Goal: Obtain resource: Download file/media

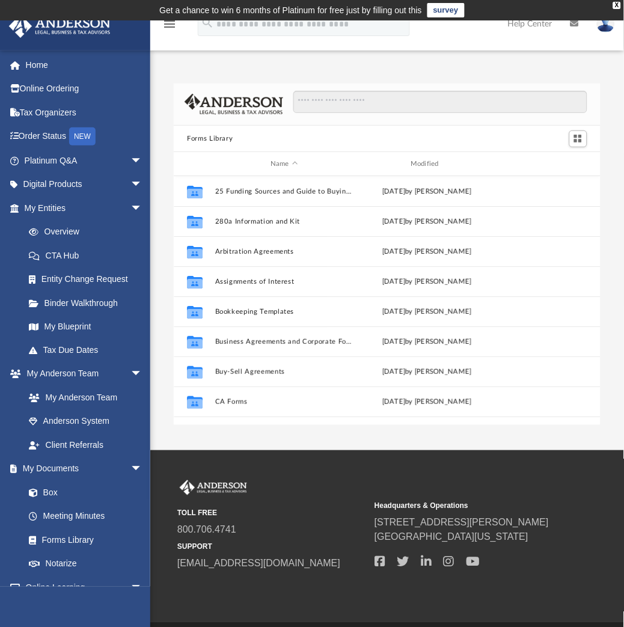
scroll to position [262, 416]
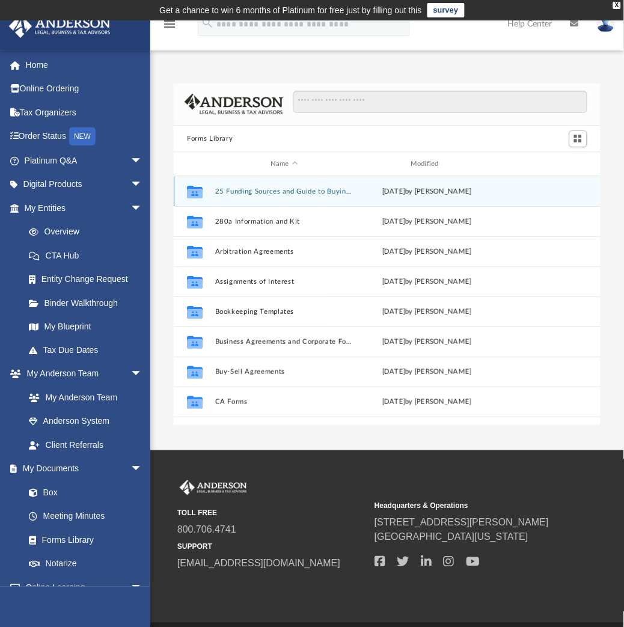
click at [289, 193] on button "25 Funding Sources and Guide to Buying a Franchise" at bounding box center [284, 191] width 138 height 8
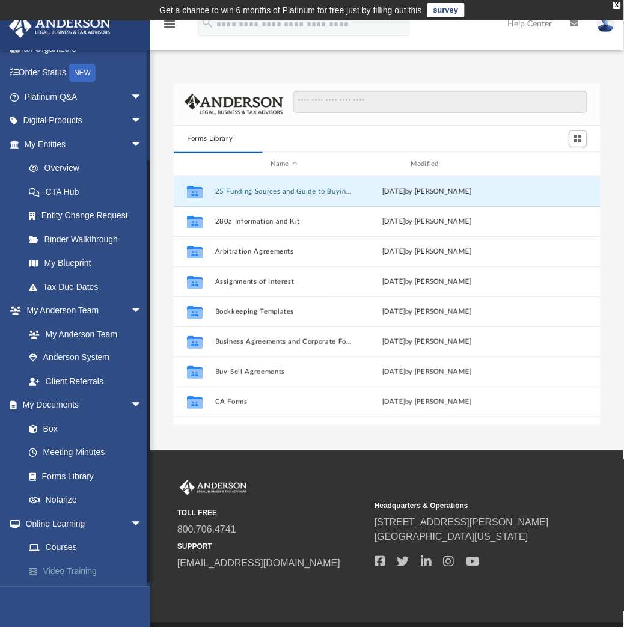
scroll to position [133, 0]
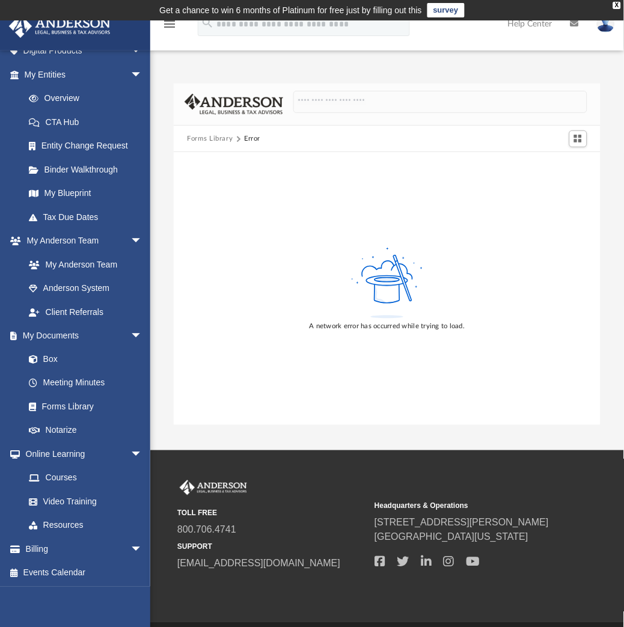
click at [195, 135] on button "Forms Library" at bounding box center [210, 138] width 46 height 11
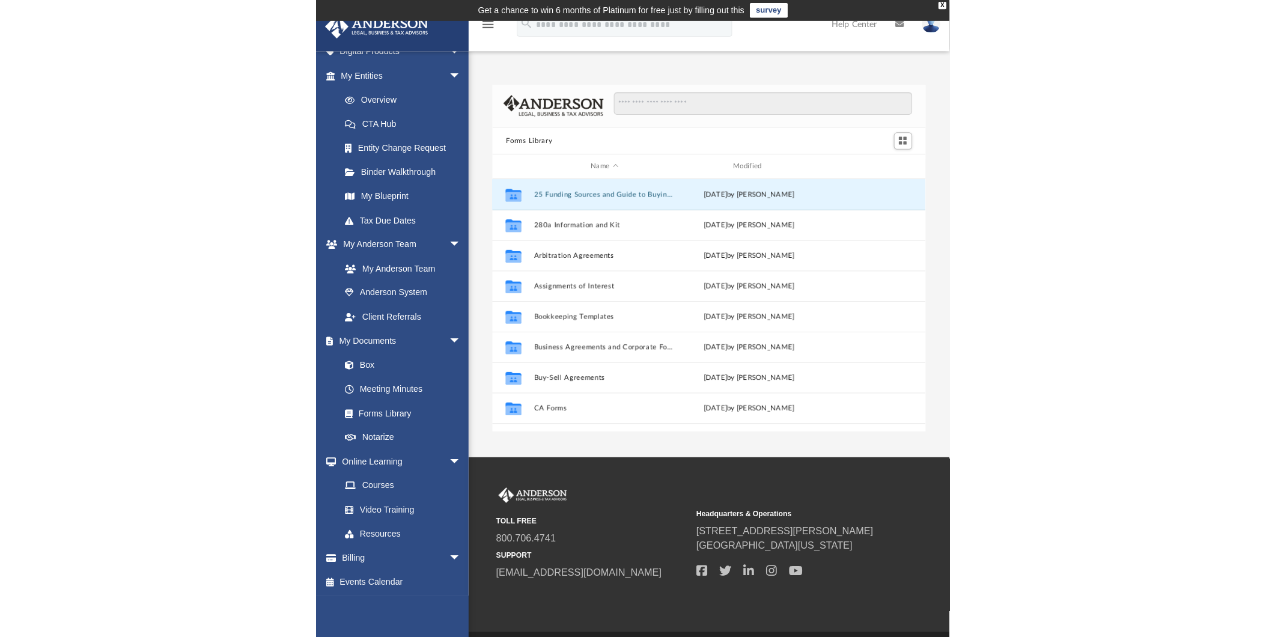
scroll to position [262, 416]
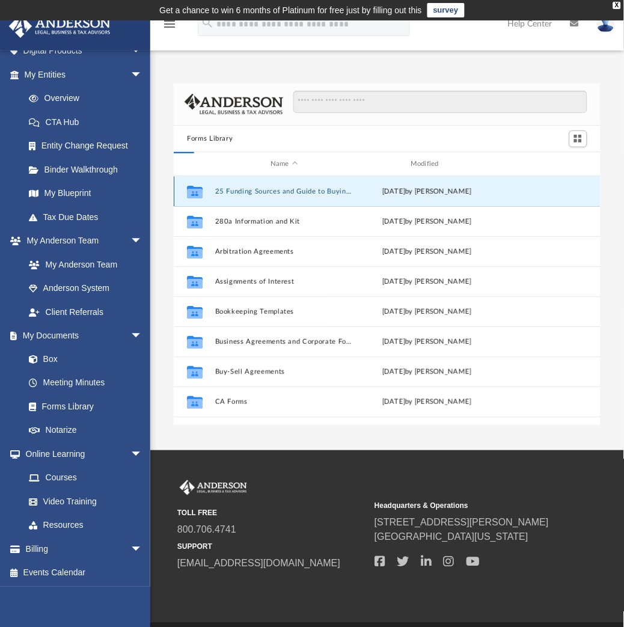
click at [238, 193] on button "25 Funding Sources and Guide to Buying a Franchise" at bounding box center [284, 191] width 138 height 8
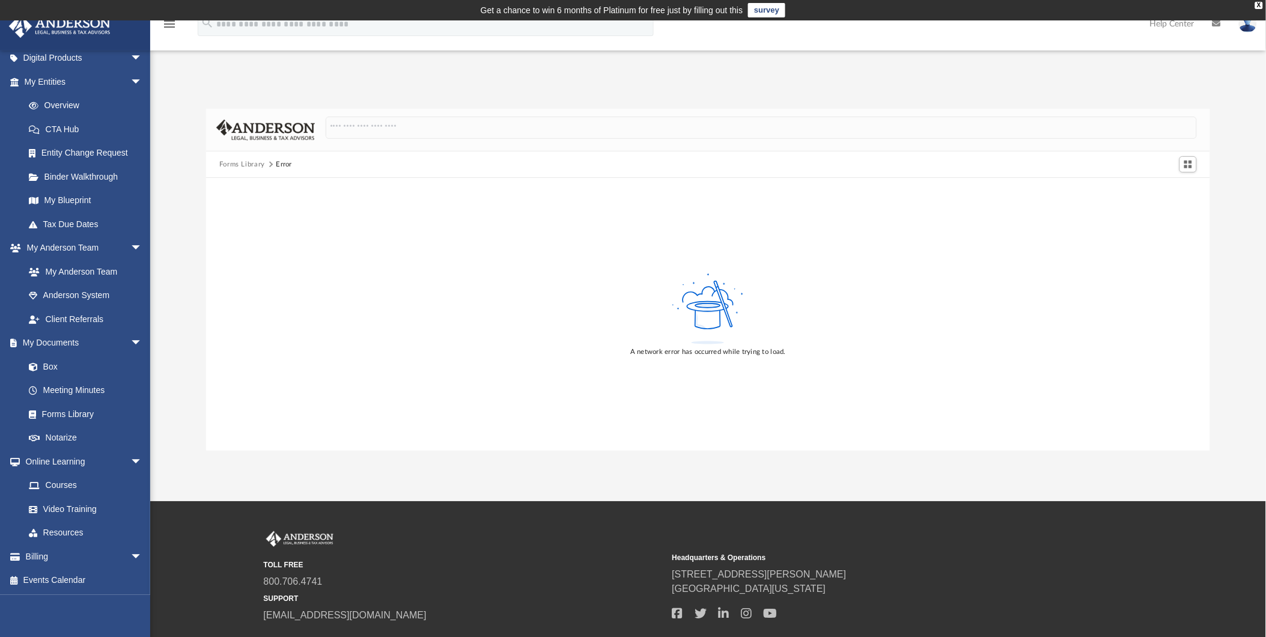
scroll to position [123, 0]
click at [80, 419] on link "Forms Library" at bounding box center [89, 417] width 144 height 24
click at [77, 389] on link "Meeting Minutes" at bounding box center [89, 393] width 144 height 24
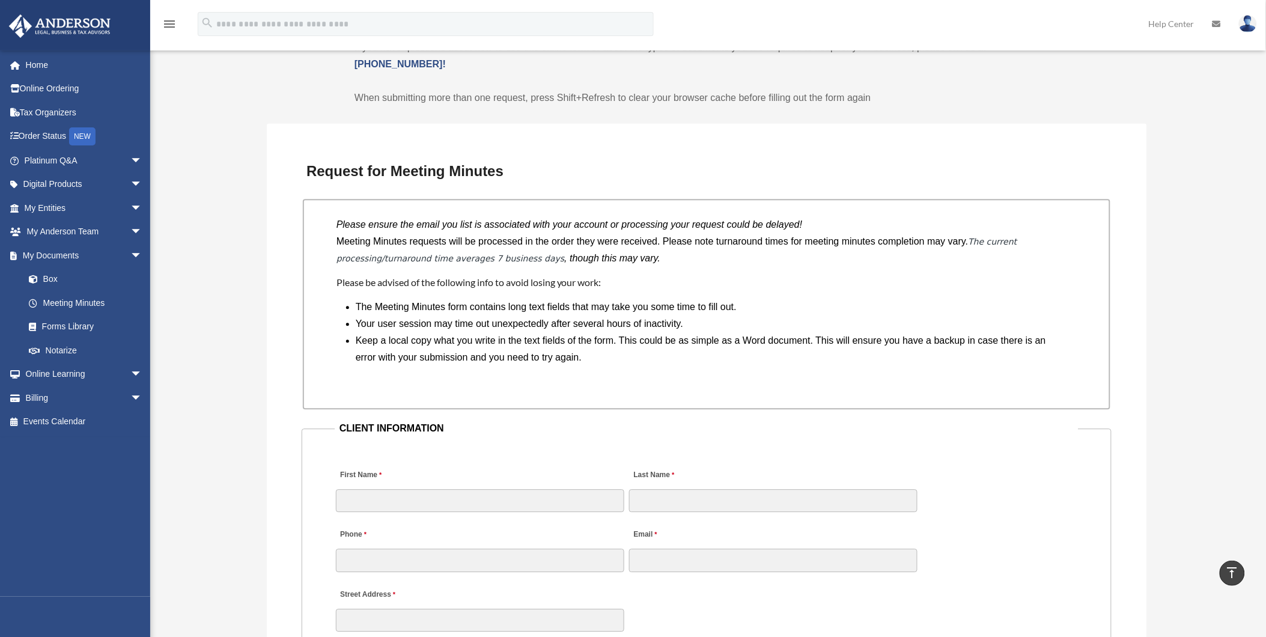
scroll to position [1068, 0]
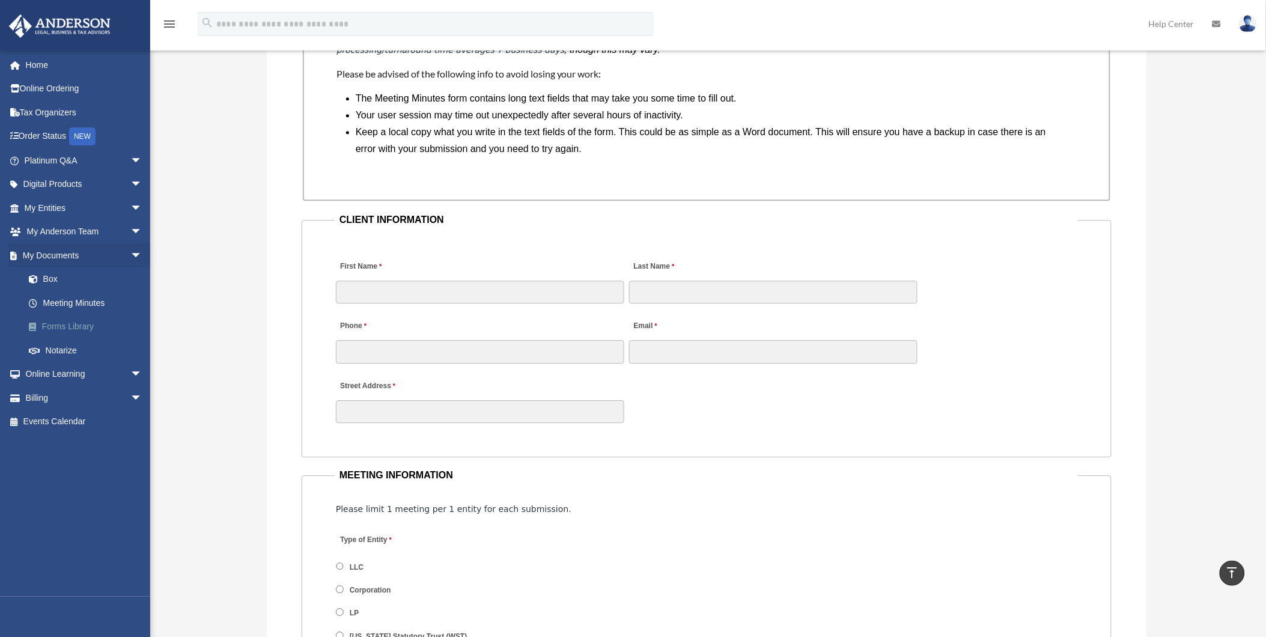
click at [92, 318] on link "Forms Library" at bounding box center [89, 327] width 144 height 24
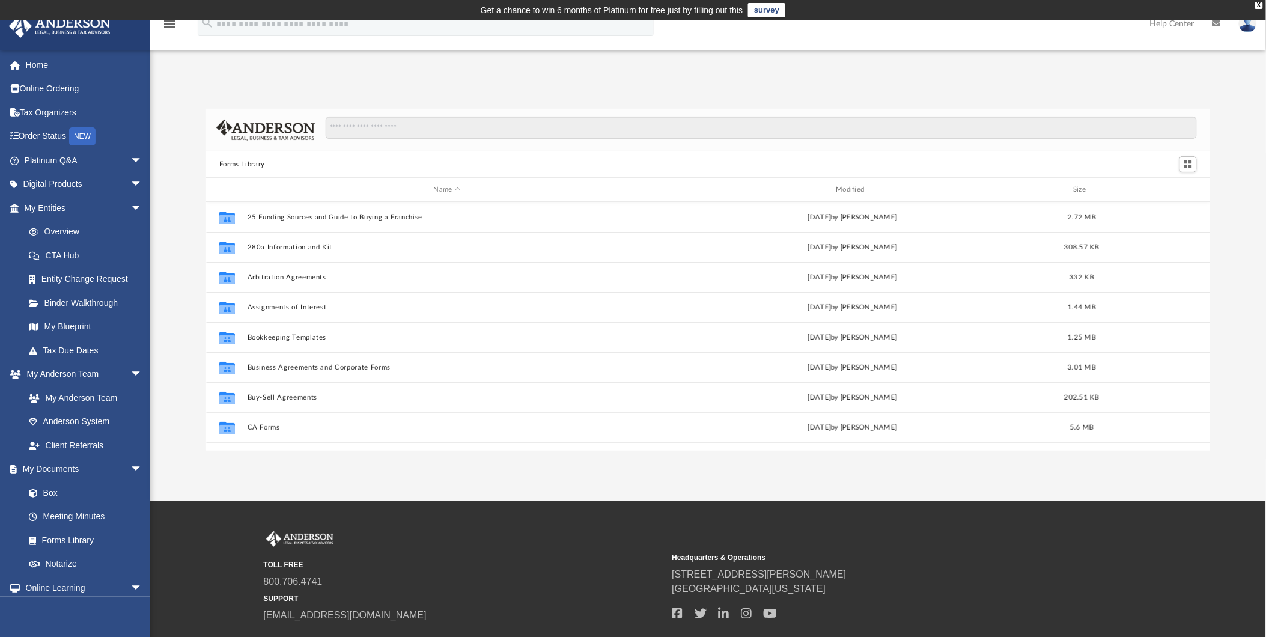
scroll to position [262, 994]
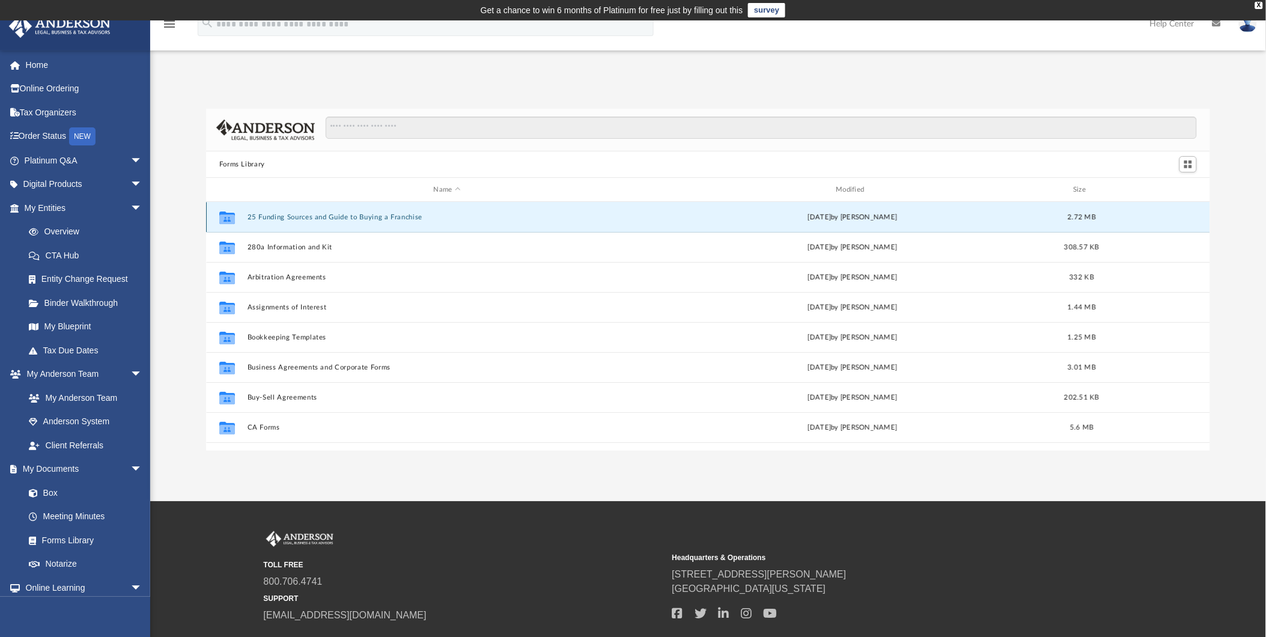
click at [315, 217] on button "25 Funding Sources and Guide to Buying a Franchise" at bounding box center [447, 217] width 400 height 8
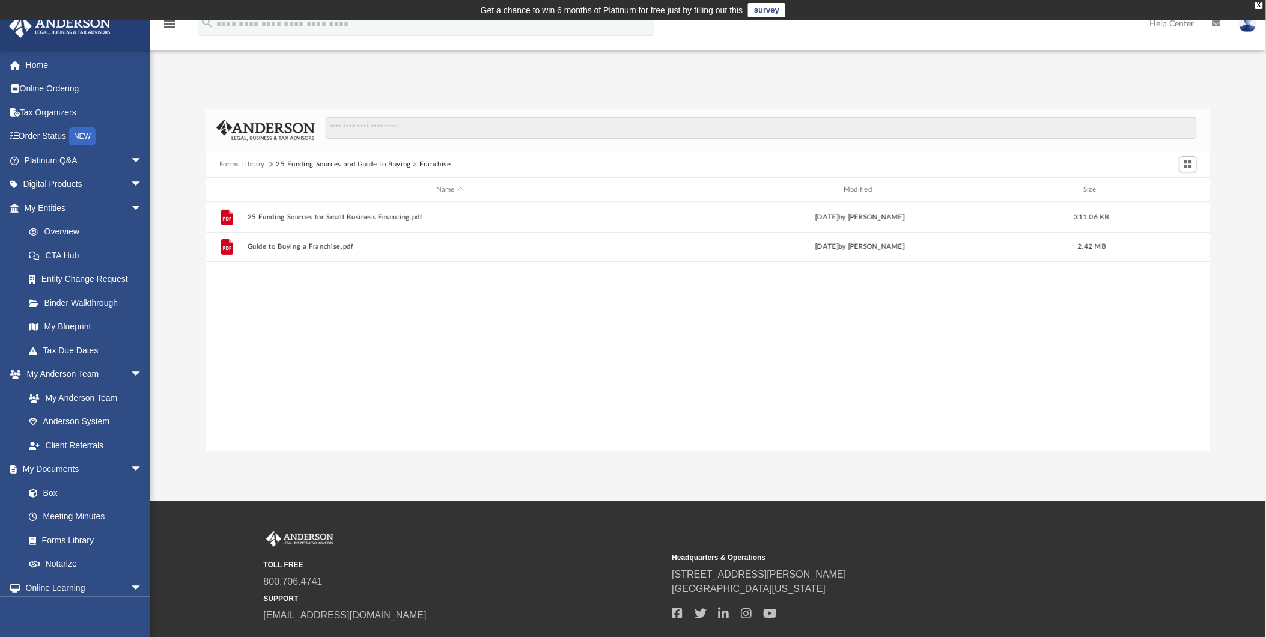
click at [415, 165] on button "25 Funding Sources and Guide to Buying a Franchise" at bounding box center [363, 164] width 175 height 11
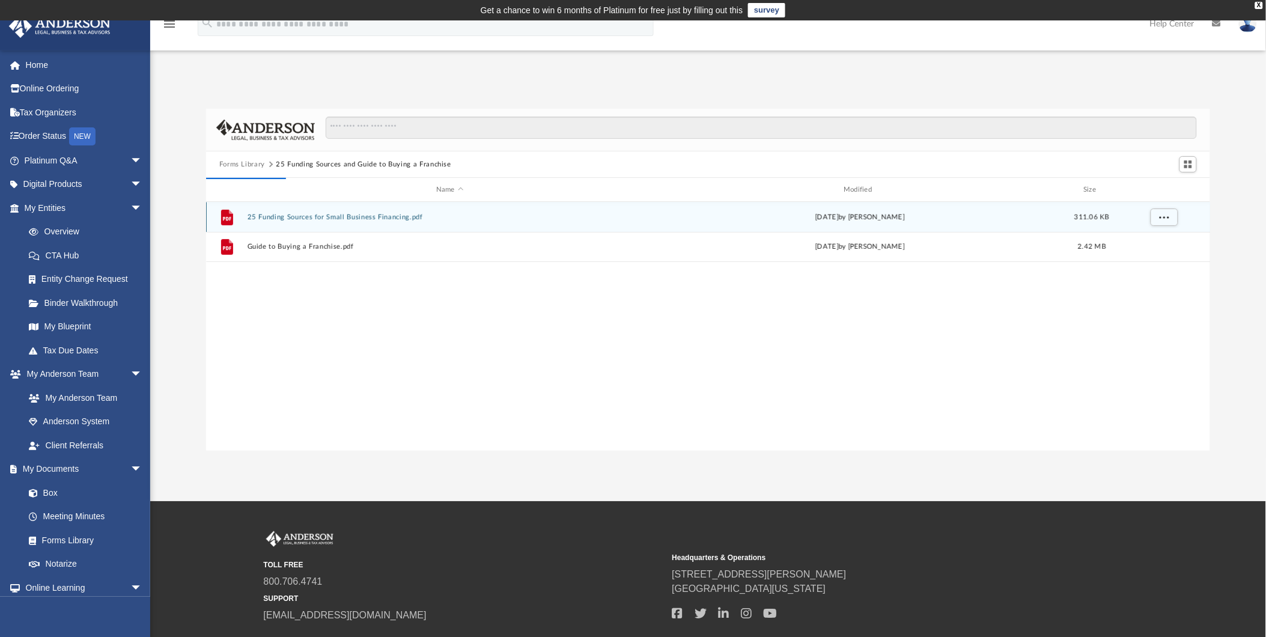
click at [1142, 219] on div "grid" at bounding box center [1163, 216] width 84 height 23
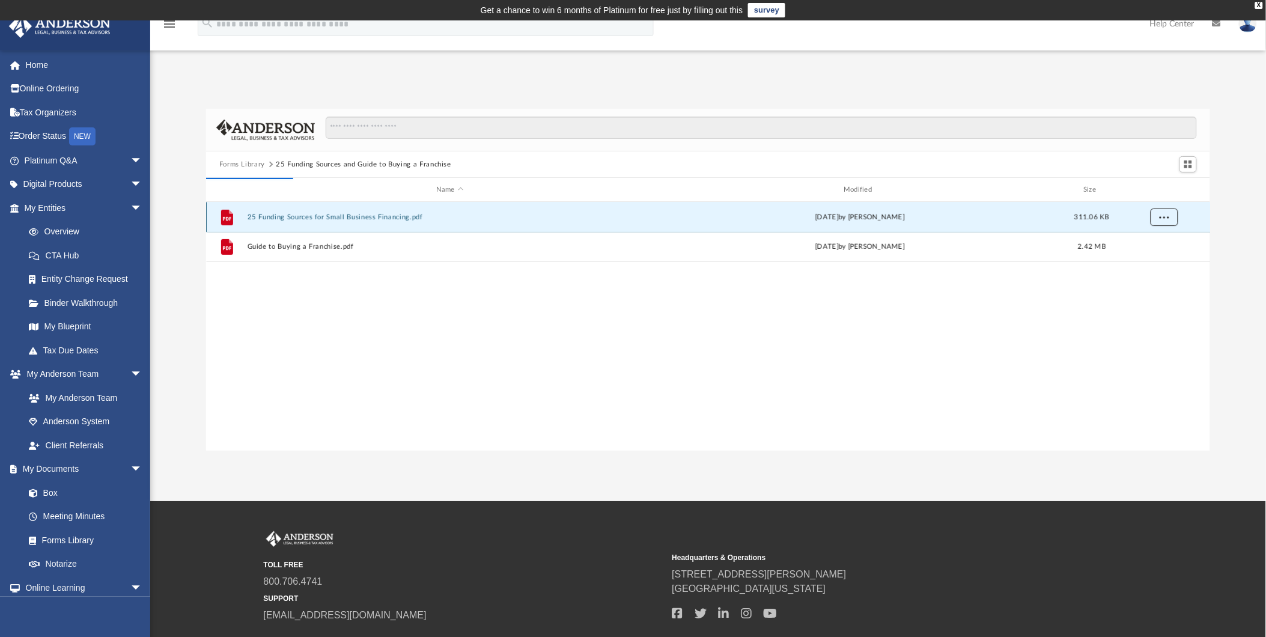
click at [1168, 216] on button "More options" at bounding box center [1164, 217] width 28 height 18
drag, startPoint x: 956, startPoint y: 353, endPoint x: 465, endPoint y: 223, distance: 508.3
click at [955, 353] on div "File 25 Funding Sources for Small Business Financing.pdf [DATE] by [PERSON_NAME…" at bounding box center [708, 326] width 1004 height 249
click at [264, 165] on button "Forms Library" at bounding box center [242, 164] width 46 height 11
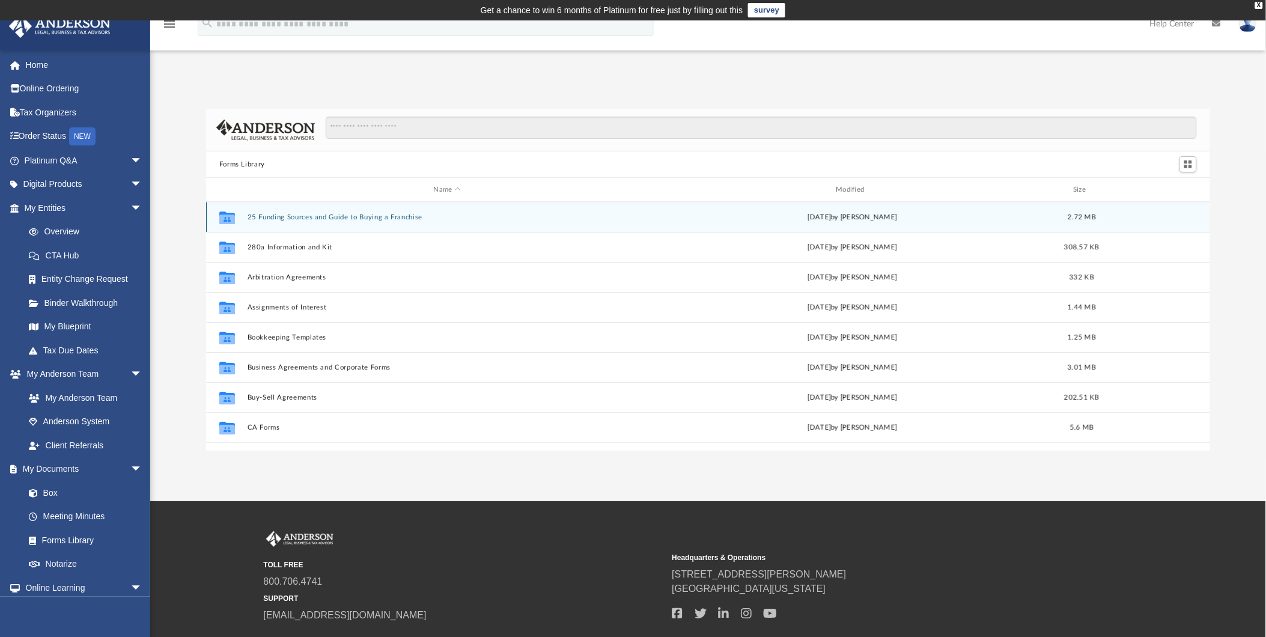
click at [1143, 225] on div "Collaborated Folder 25 Funding Sources and Guide to Buying a Franchise [DATE] b…" at bounding box center [708, 217] width 1004 height 30
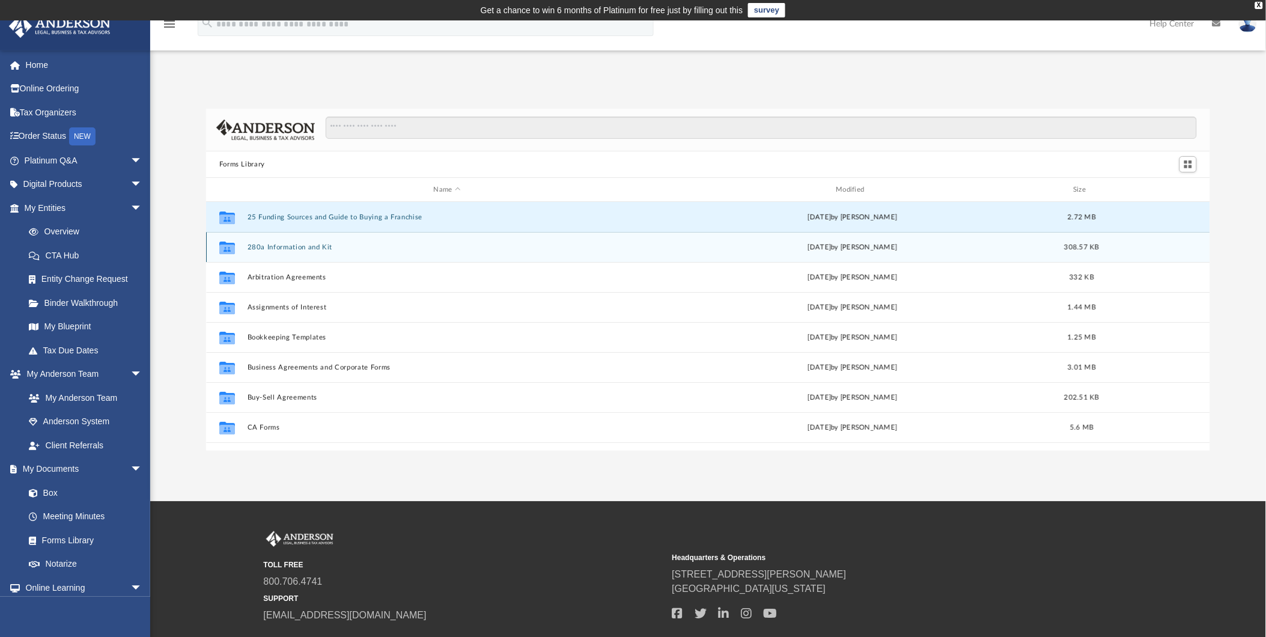
click at [472, 240] on div "Collaborated Folder 280a Information and Kit [DATE] by [PERSON_NAME] 308.57 KB" at bounding box center [708, 247] width 1004 height 30
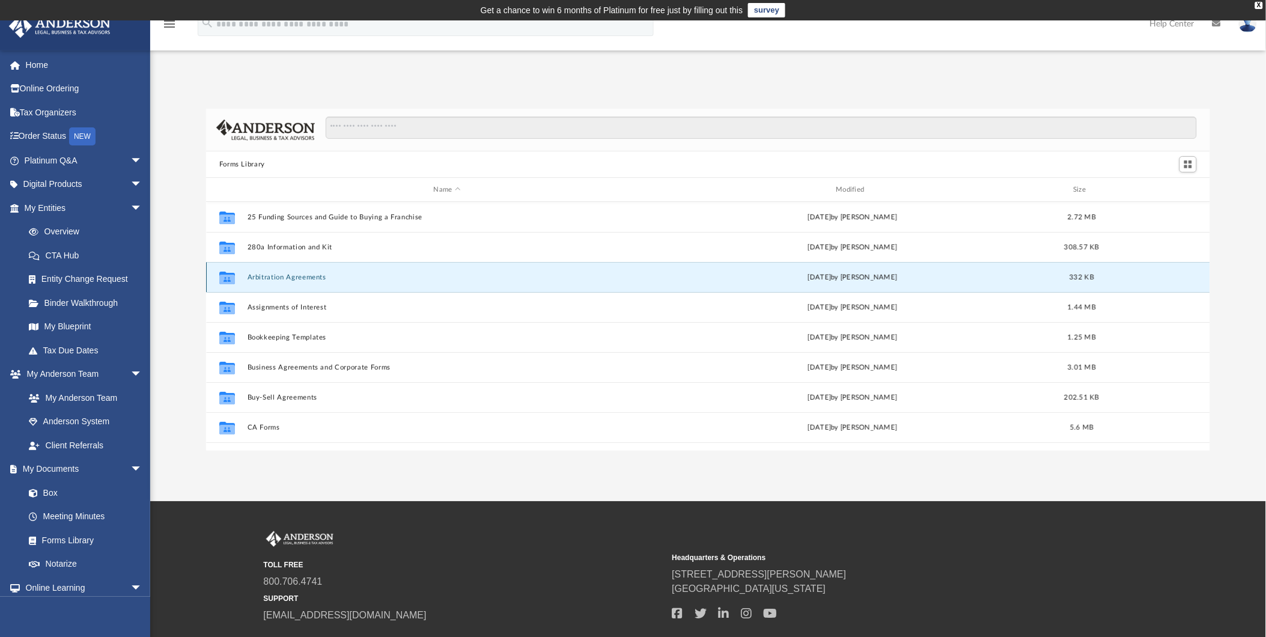
click at [471, 280] on button "Arbitration Agreements" at bounding box center [447, 277] width 400 height 8
drag, startPoint x: 472, startPoint y: 286, endPoint x: 269, endPoint y: 277, distance: 203.3
click at [269, 277] on button "Arbitration Agreements" at bounding box center [447, 277] width 400 height 8
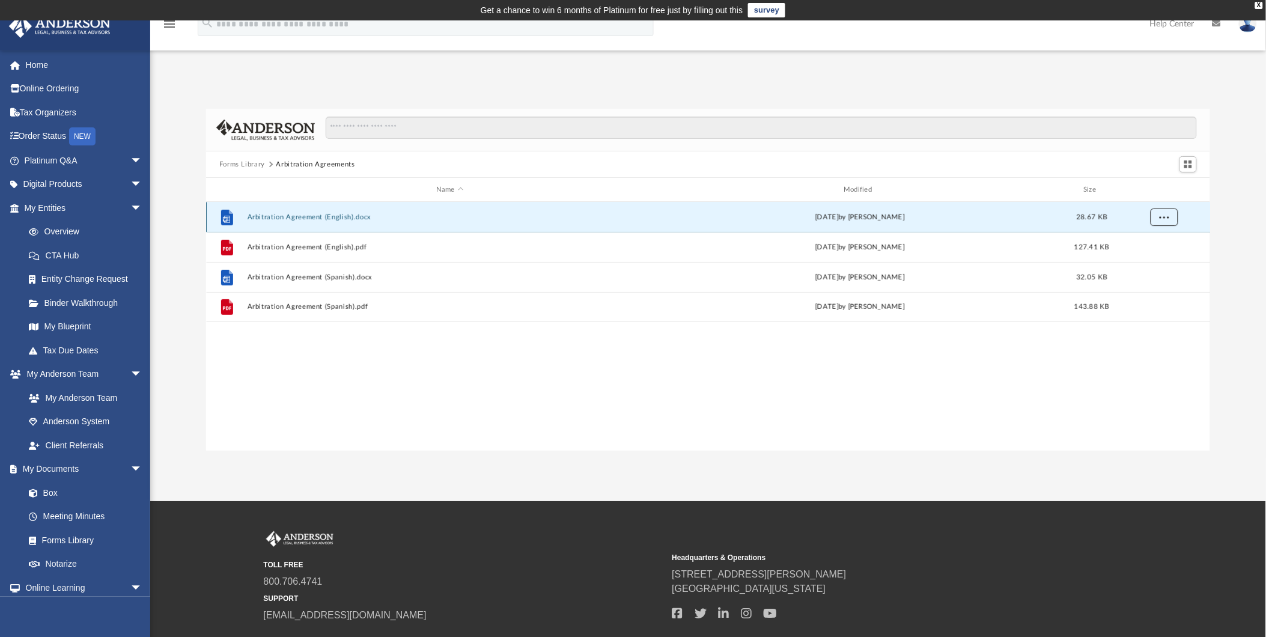
click at [1167, 220] on button "More options" at bounding box center [1164, 217] width 28 height 18
click at [1122, 166] on div "Forms Library Arbitration Agreements" at bounding box center [708, 164] width 1004 height 26
click at [1187, 166] on span "Switch to Grid View" at bounding box center [1188, 164] width 10 height 10
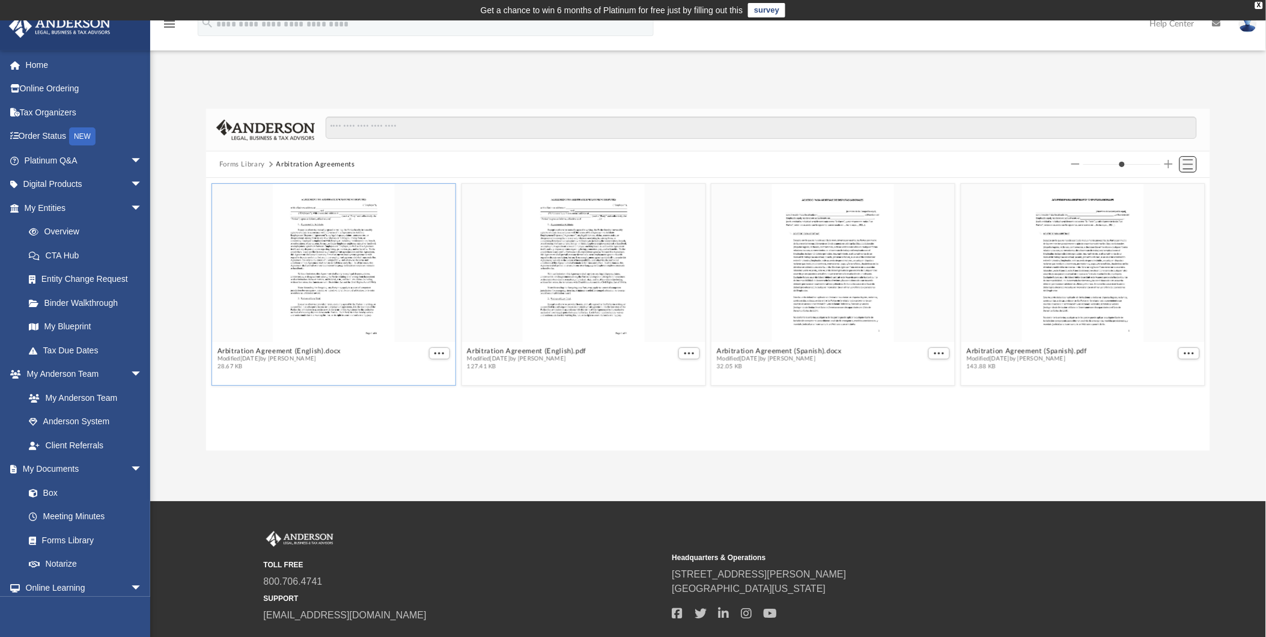
click at [1192, 164] on span "Switch to List View" at bounding box center [1188, 164] width 10 height 10
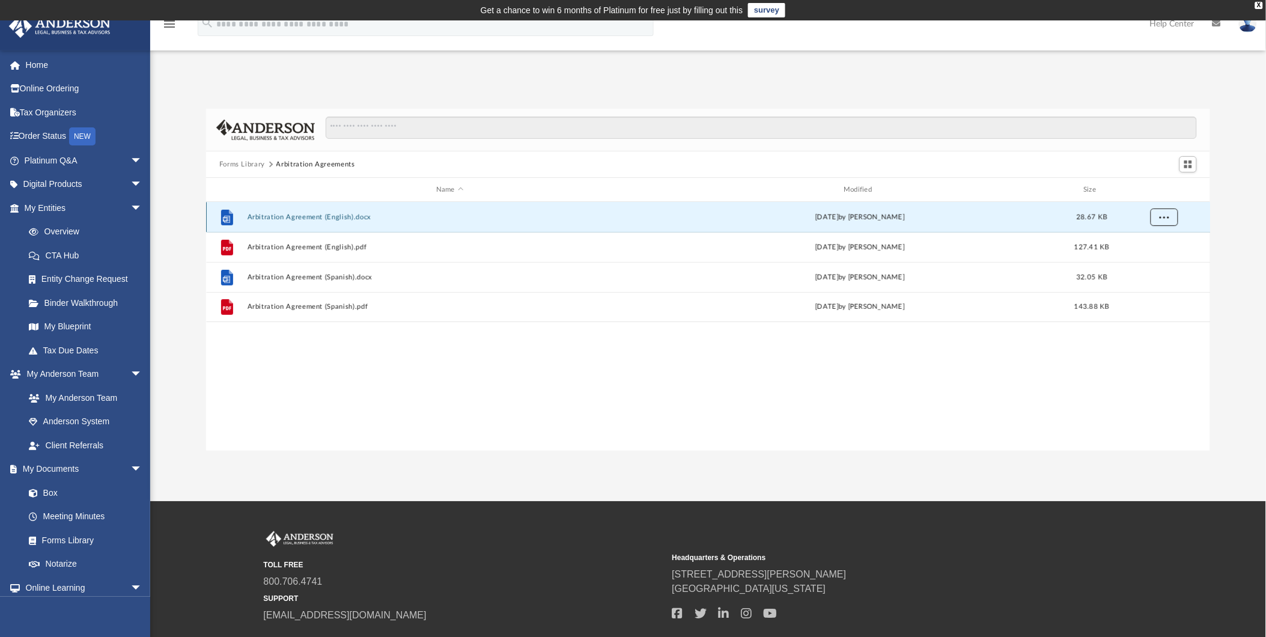
click at [1173, 221] on button "More options" at bounding box center [1164, 217] width 28 height 18
drag, startPoint x: 1034, startPoint y: 365, endPoint x: 1019, endPoint y: 365, distance: 15.0
click at [1030, 365] on div "File Arbitration Agreement (English).docx [DATE] by [PERSON_NAME] 28.67 KB File…" at bounding box center [708, 326] width 1004 height 249
click at [232, 160] on button "Forms Library" at bounding box center [242, 164] width 46 height 11
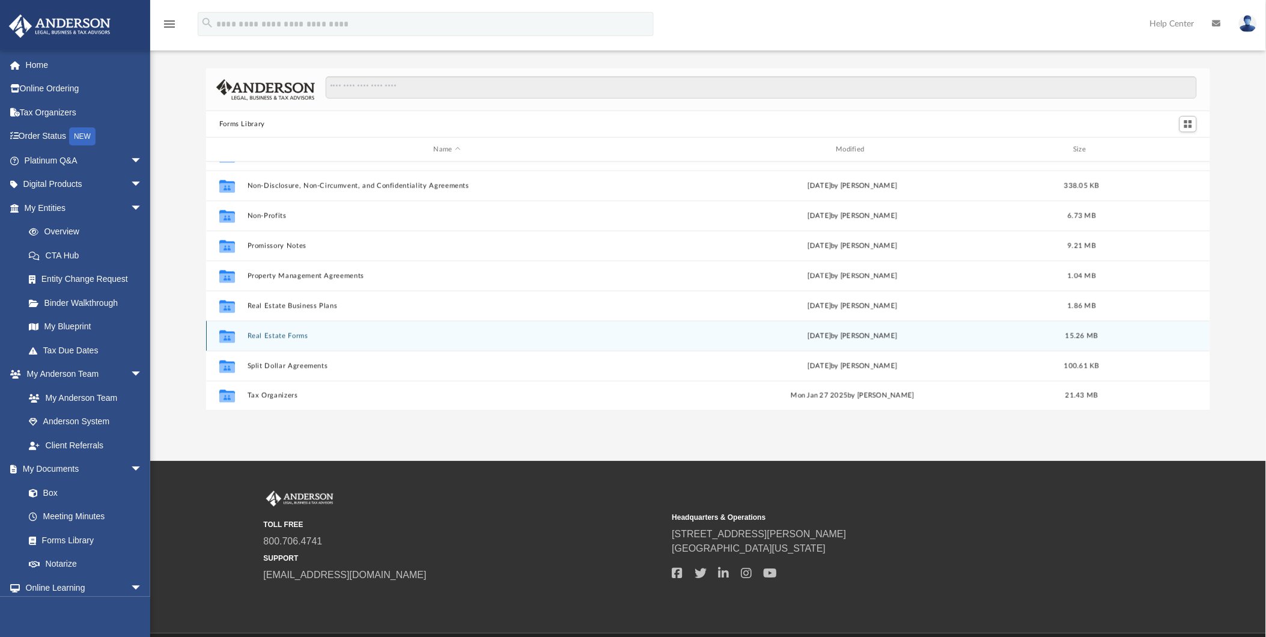
scroll to position [79, 0]
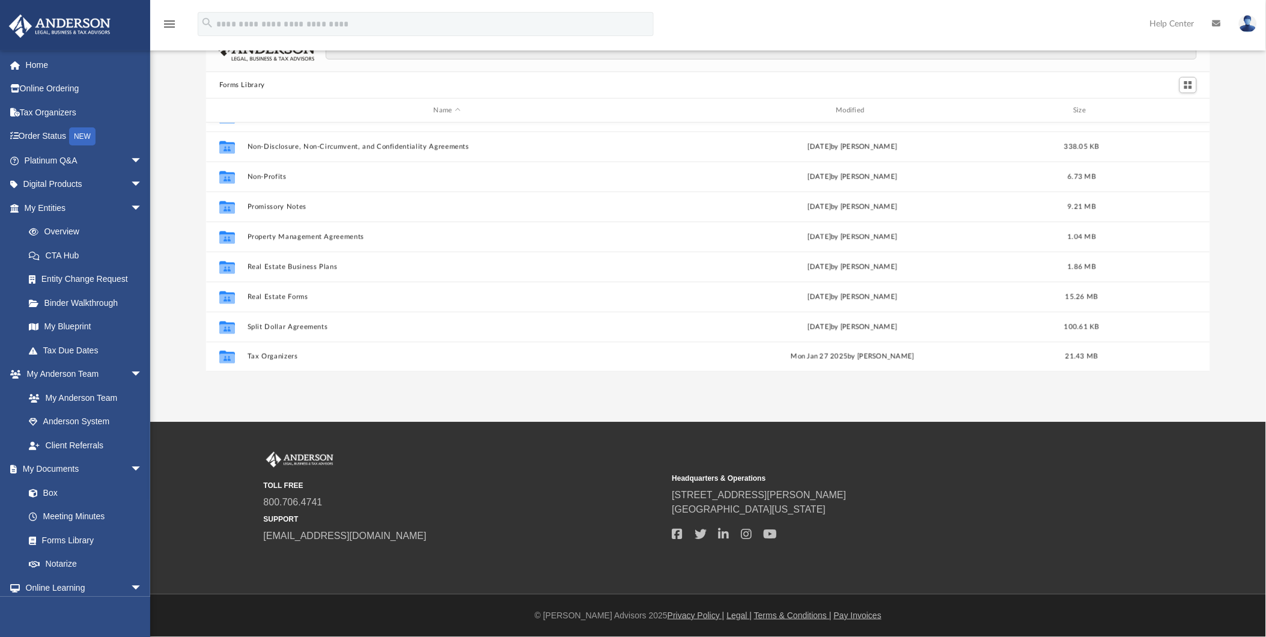
click at [562, 395] on div "App [EMAIL_ADDRESS][DOMAIN_NAME] Sign Out [EMAIL_ADDRESS][DOMAIN_NAME] Home Onl…" at bounding box center [633, 181] width 1266 height 481
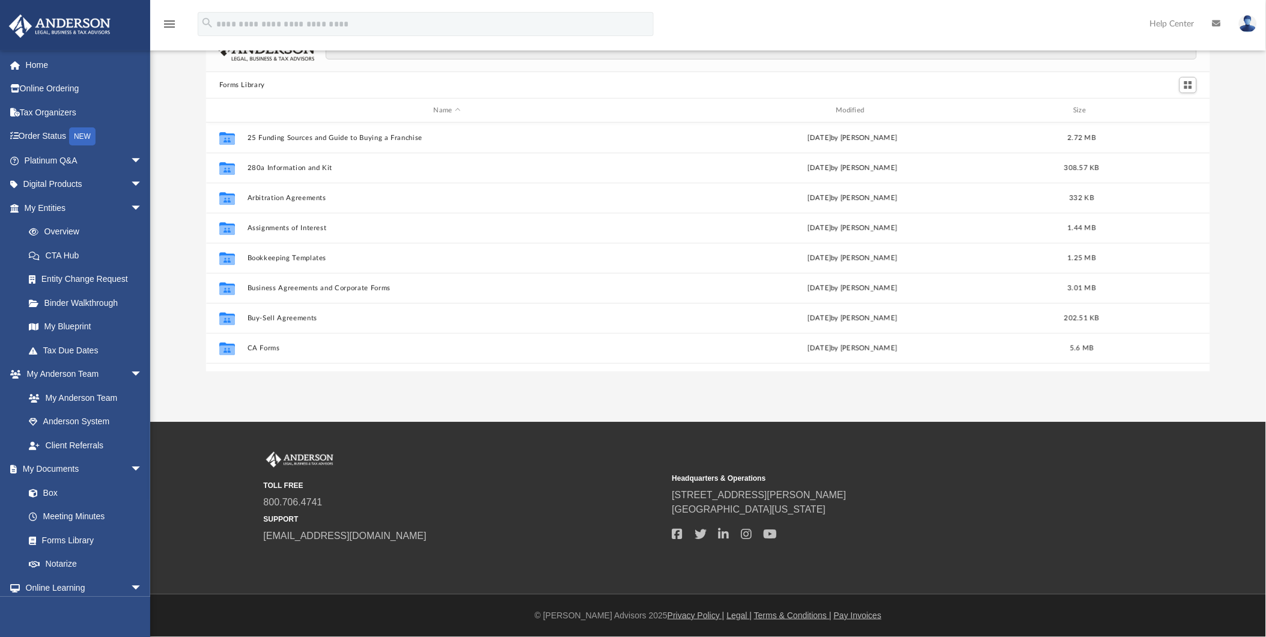
drag, startPoint x: 1060, startPoint y: 439, endPoint x: 1115, endPoint y: 517, distance: 94.8
click at [1060, 440] on div "TOLL FREE 800.706.4741 SUPPORT [EMAIL_ADDRESS][DOMAIN_NAME] Headquarters & Oper…" at bounding box center [633, 508] width 1266 height 172
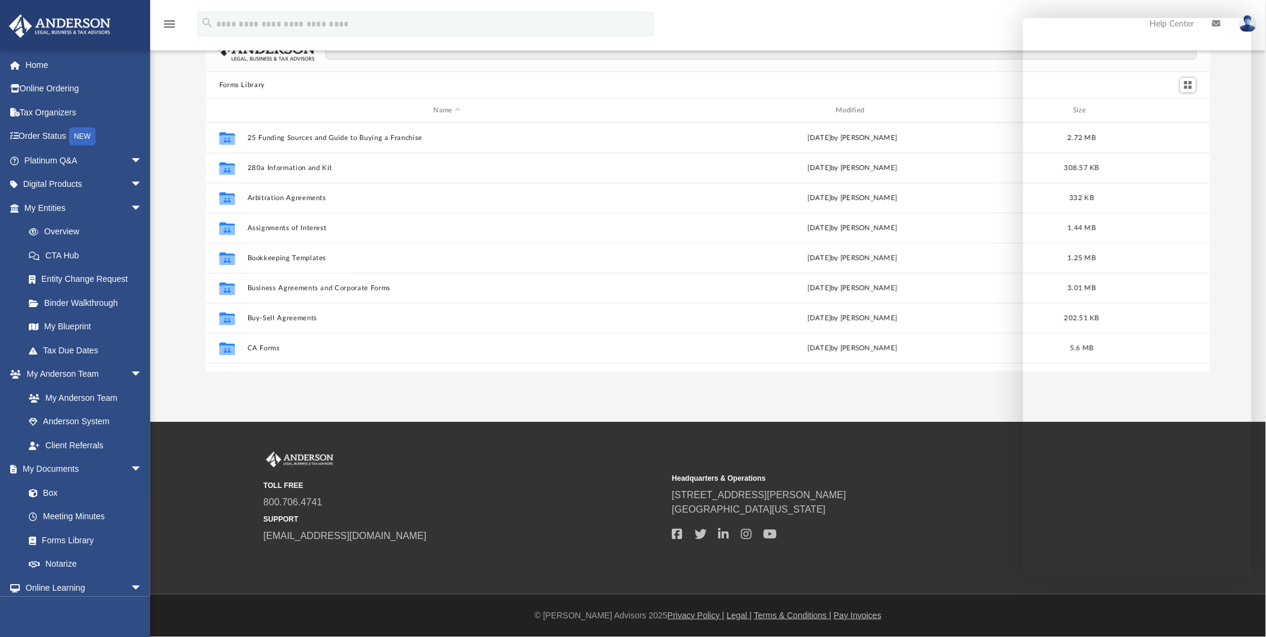
click at [980, 102] on div "Name Modified Size" at bounding box center [708, 111] width 1004 height 24
click at [965, 447] on div "TOLL FREE 800.706.4741 SUPPORT [EMAIL_ADDRESS][DOMAIN_NAME] Headquarters & Oper…" at bounding box center [633, 508] width 1266 height 172
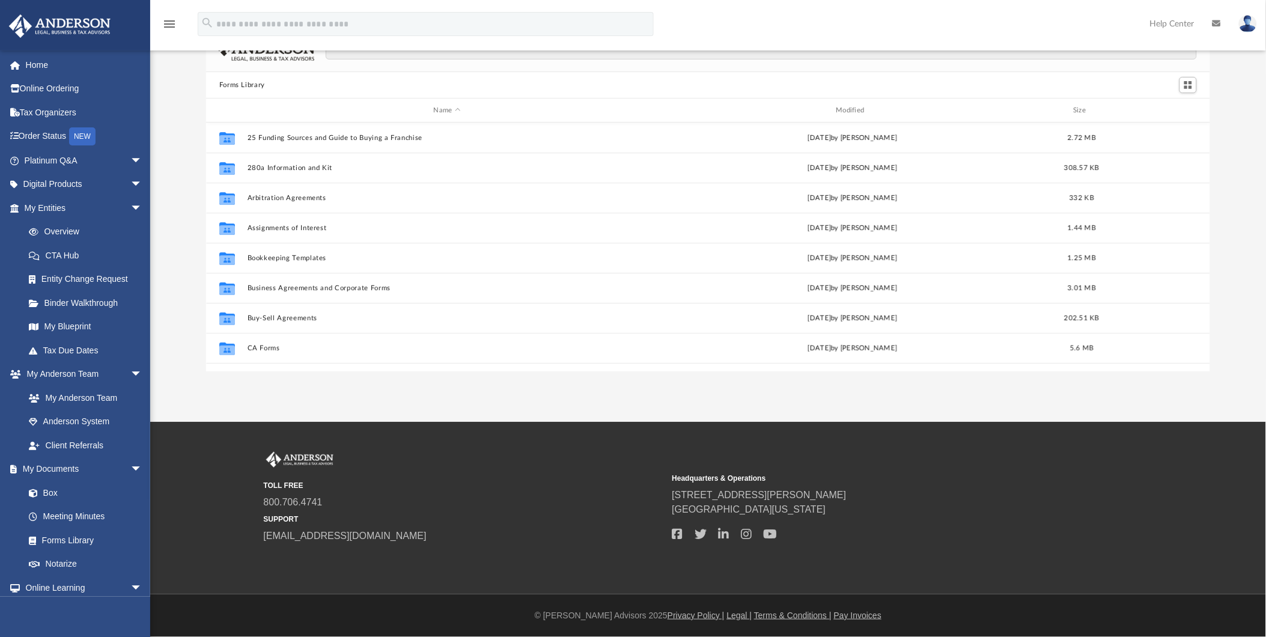
click at [989, 458] on div "TOLL FREE 800.706.4741 SUPPORT [EMAIL_ADDRESS][DOMAIN_NAME] Headquarters & Oper…" at bounding box center [708, 497] width 889 height 91
